Goal: Check status: Check status

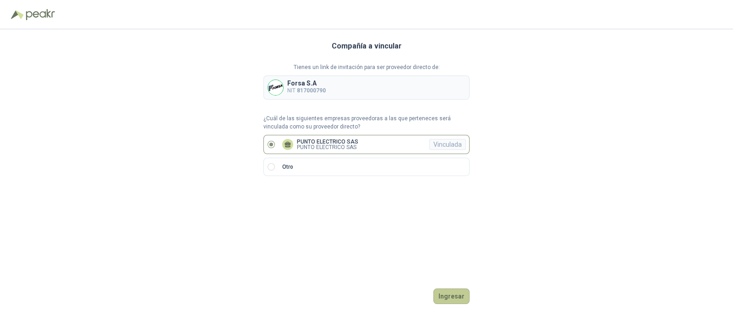
click at [456, 296] on button "Ingresar" at bounding box center [451, 297] width 36 height 16
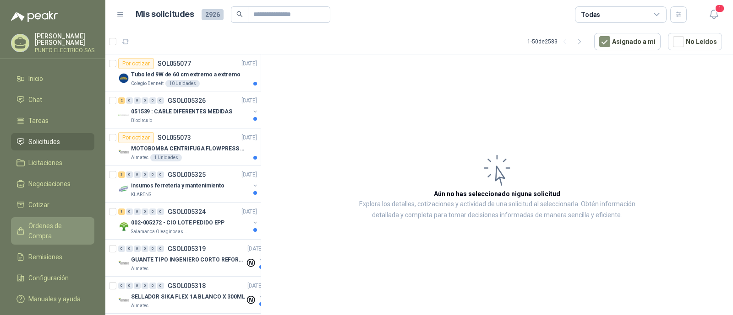
click at [50, 221] on span "Órdenes de Compra" at bounding box center [56, 231] width 57 height 20
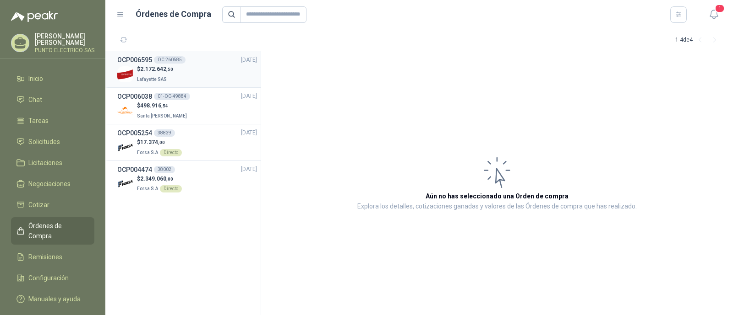
click at [180, 77] on div "$ 2.172.642 ,50 Lafayette SAS" at bounding box center [187, 74] width 140 height 19
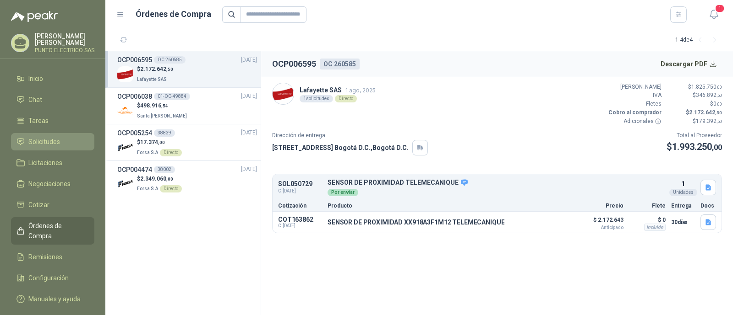
click at [50, 137] on span "Solicitudes" at bounding box center [44, 142] width 32 height 10
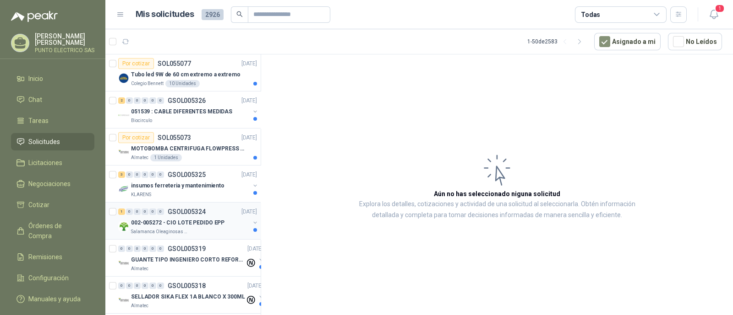
click at [197, 217] on div "002-005272 - CIO LOTE PEDIDO EPP" at bounding box center [190, 222] width 119 height 11
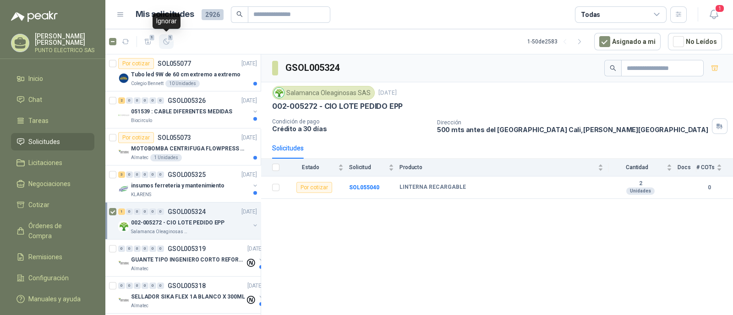
click at [165, 40] on icon "button" at bounding box center [167, 42] width 8 height 8
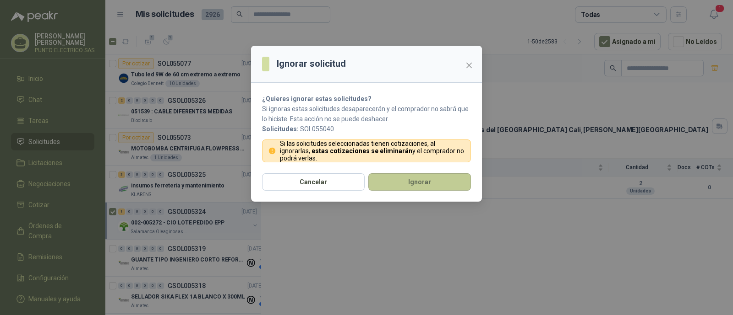
click at [421, 182] on button "Ignorar" at bounding box center [419, 182] width 103 height 17
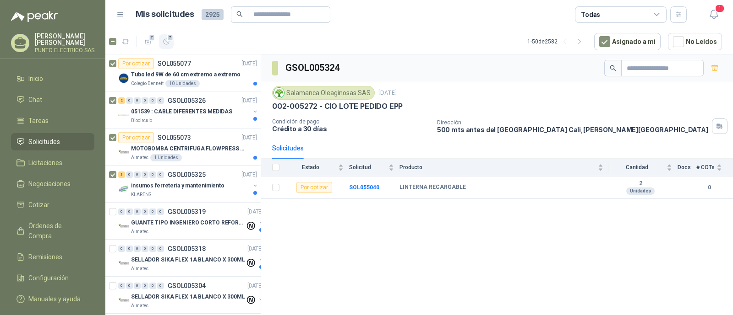
click at [167, 44] on icon "button" at bounding box center [167, 42] width 8 height 8
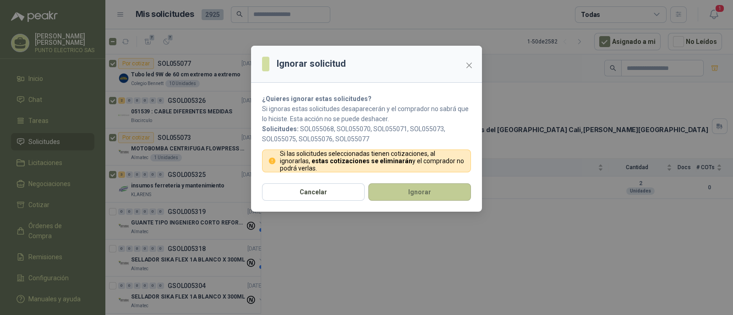
click at [418, 189] on button "Ignorar" at bounding box center [419, 192] width 103 height 17
